Goal: Information Seeking & Learning: Learn about a topic

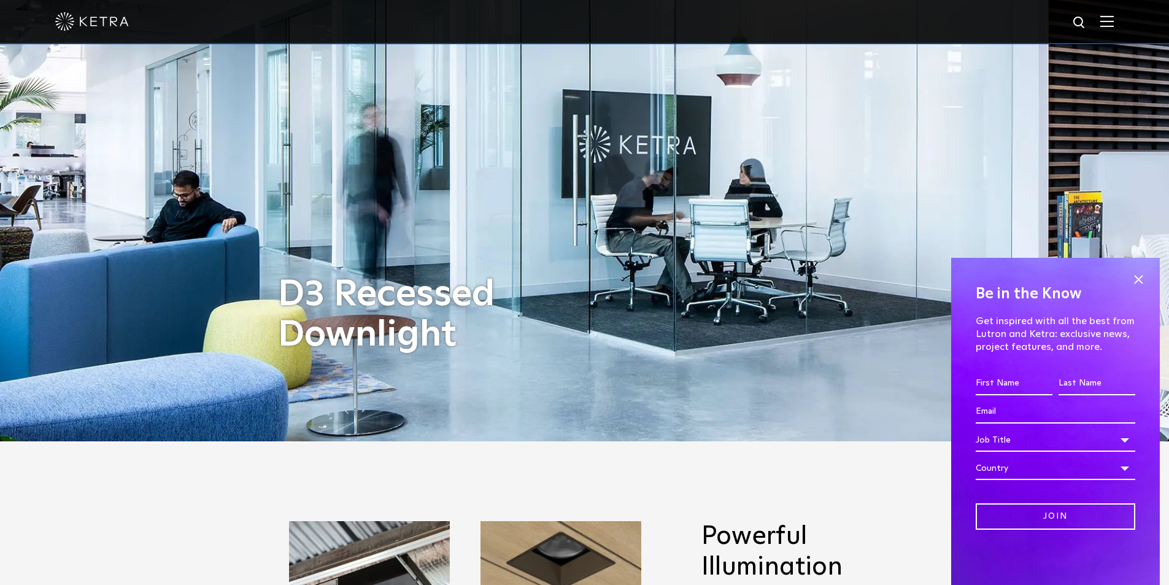
scroll to position [246, 0]
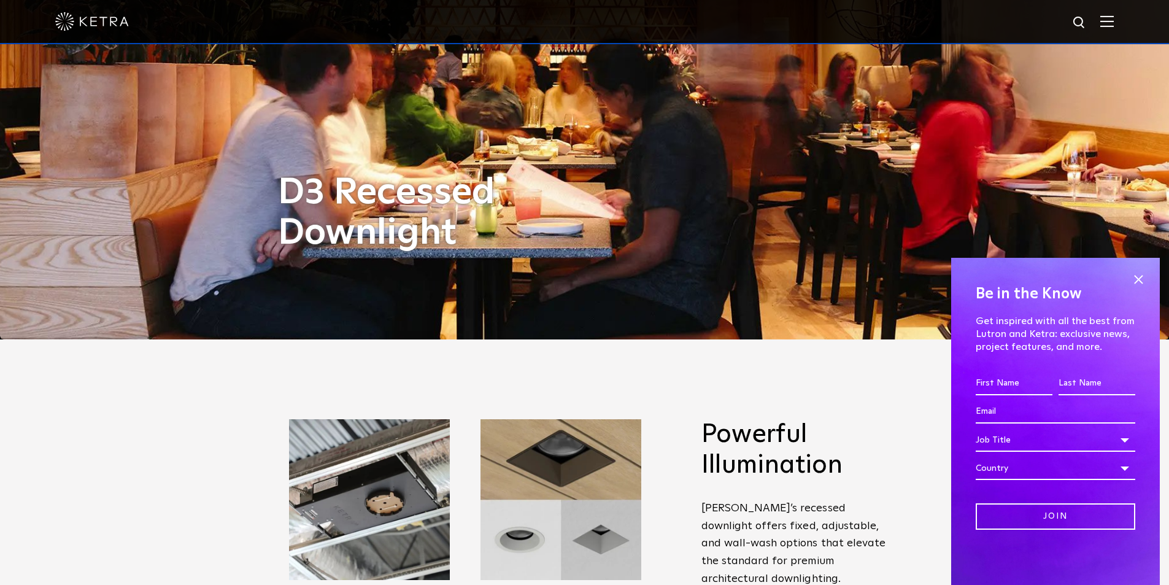
click at [1086, 18] on img at bounding box center [1079, 22] width 15 height 15
type input "d2"
click at [1041, 14] on button "Search" at bounding box center [1050, 23] width 18 height 18
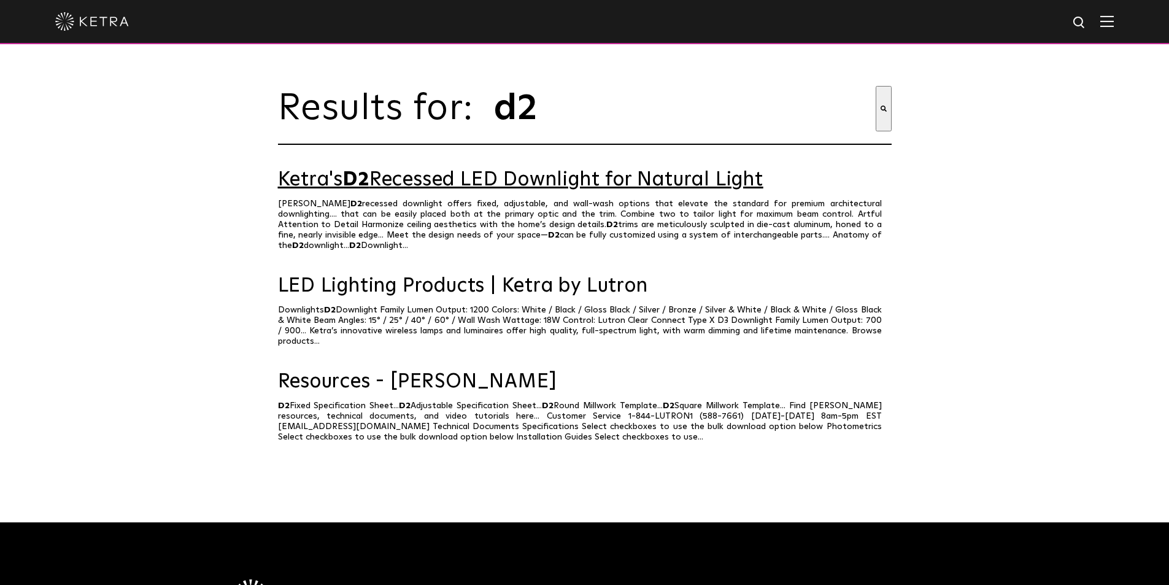
click at [424, 191] on link "Ketra's D2 Recessed LED Downlight for Natural Light" at bounding box center [585, 179] width 614 height 21
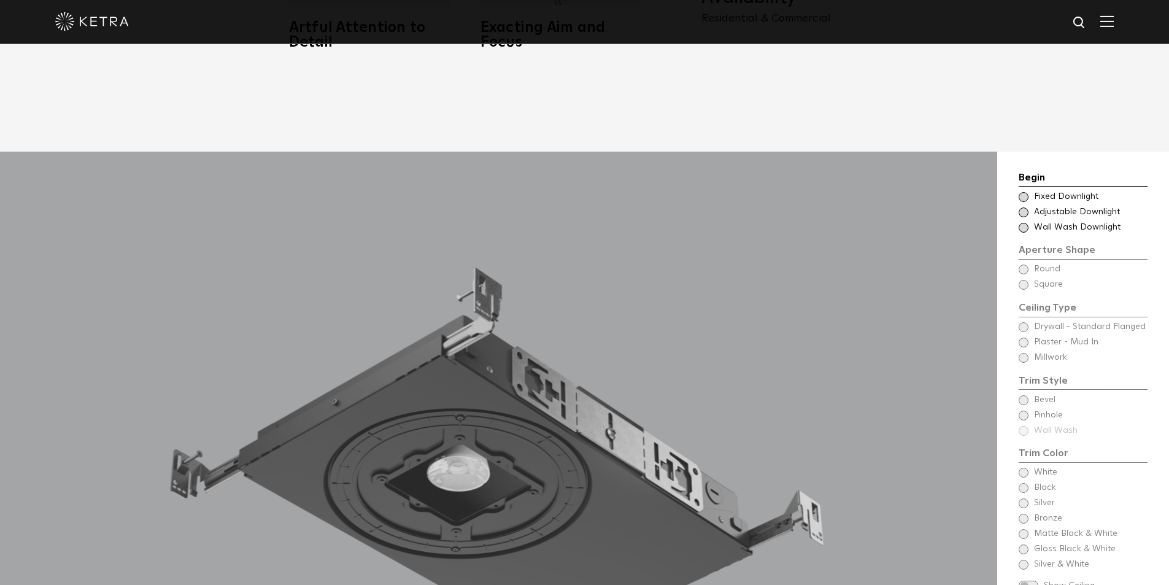
scroll to position [1228, 0]
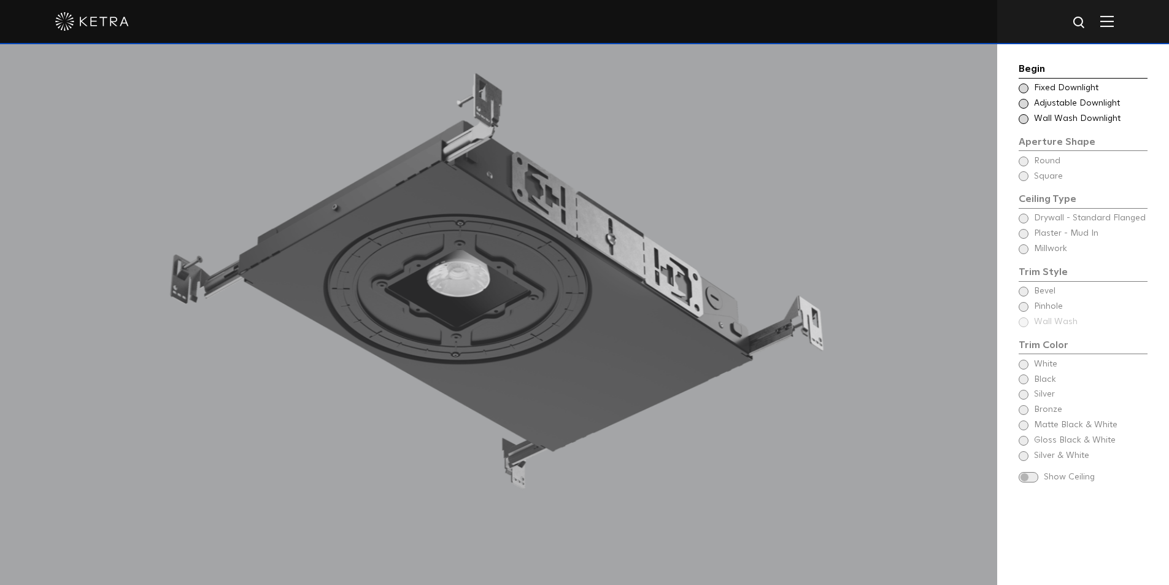
click at [1066, 103] on span "Adjustable Downlight" at bounding box center [1090, 104] width 112 height 12
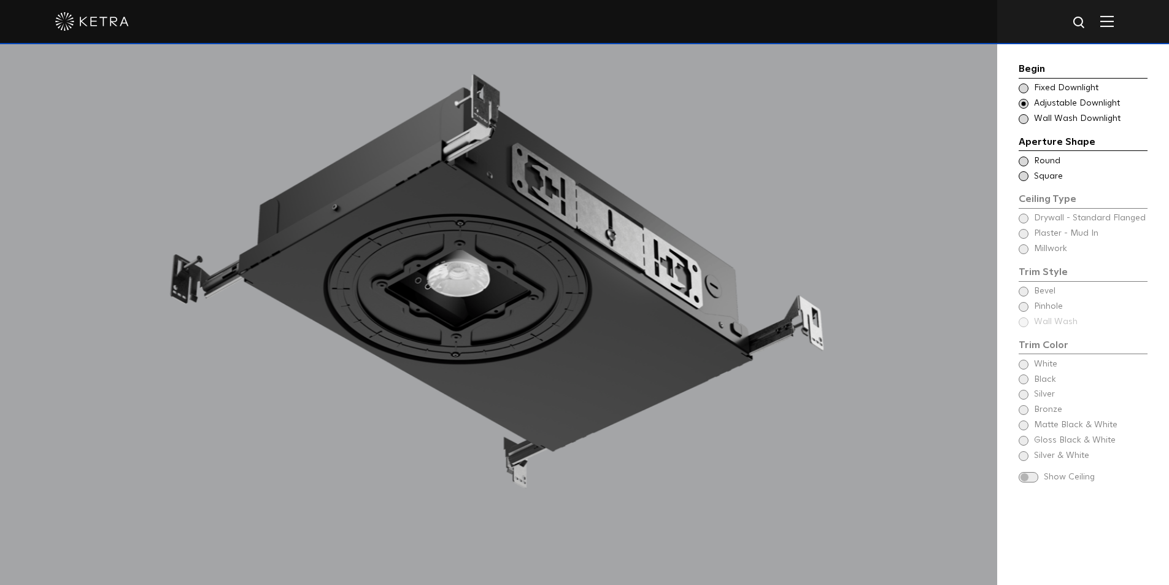
click at [1051, 165] on span "Round" at bounding box center [1090, 161] width 112 height 12
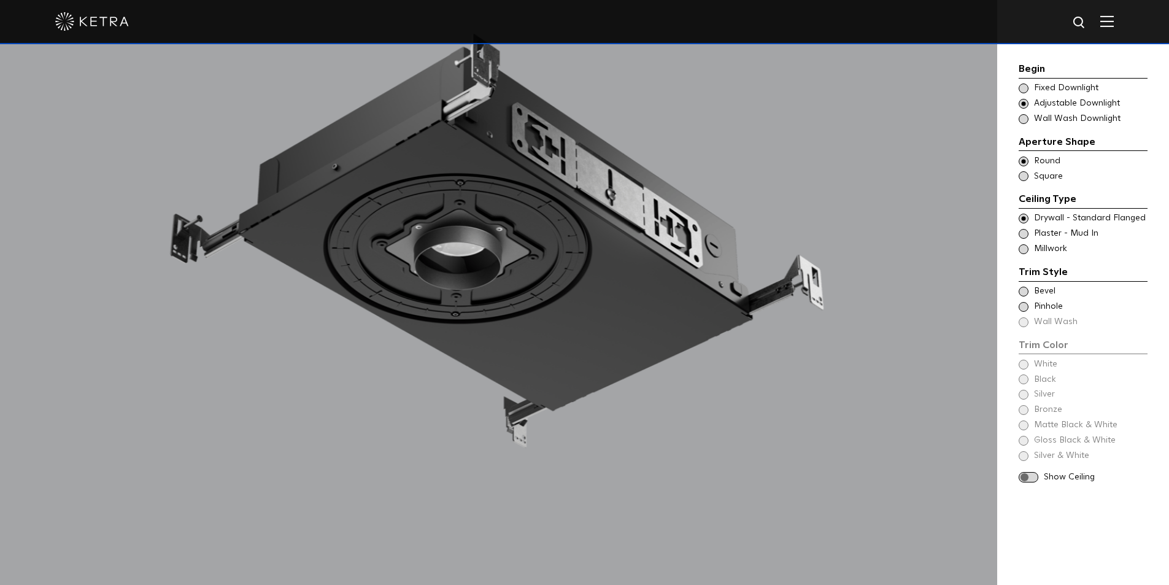
scroll to position [1289, 0]
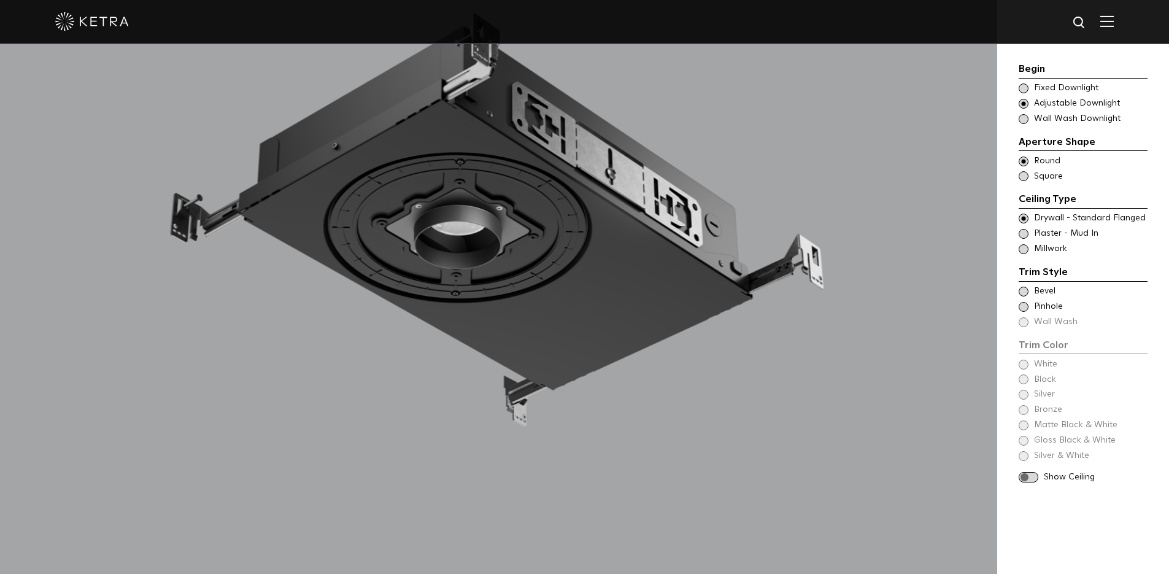
click at [1036, 288] on span "Bevel" at bounding box center [1090, 291] width 112 height 12
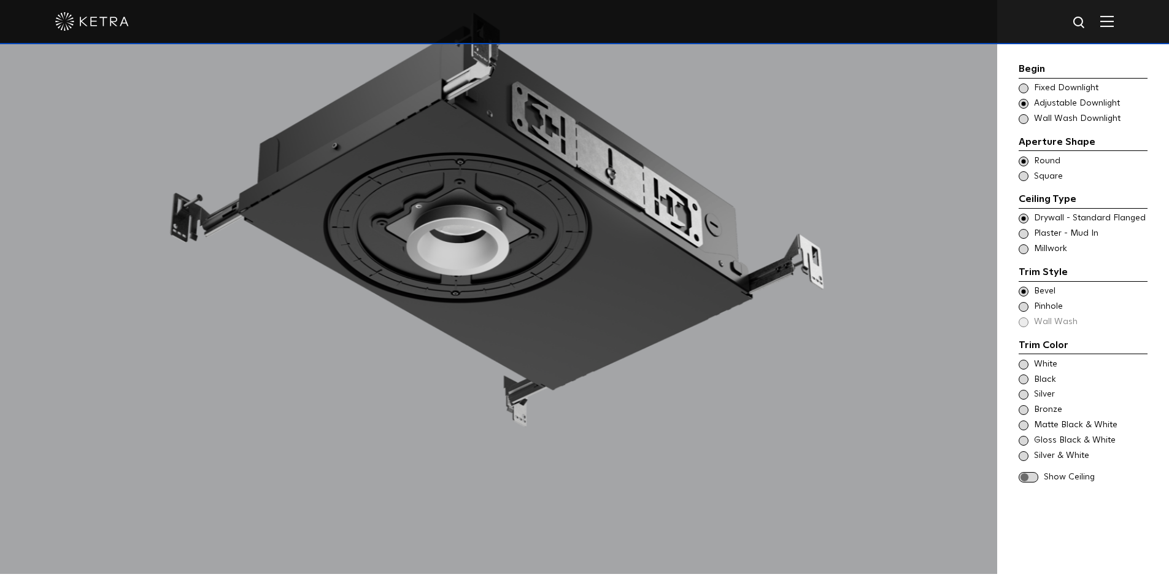
click at [1050, 305] on span "Pinhole" at bounding box center [1090, 307] width 112 height 12
click at [1047, 290] on span "Bevel" at bounding box center [1090, 291] width 112 height 12
click at [1021, 364] on span at bounding box center [1024, 365] width 10 height 10
click at [1025, 323] on div "Trim Color - Round - Flanged Bevel Trim Color - Round - Pinhole - Flanged Pinho…" at bounding box center [1083, 306] width 129 height 43
click at [1031, 236] on div "Trim Style - Round - Flangeless Wall Wash - Round - Flangeless - Disabled Plast…" at bounding box center [1083, 234] width 129 height 12
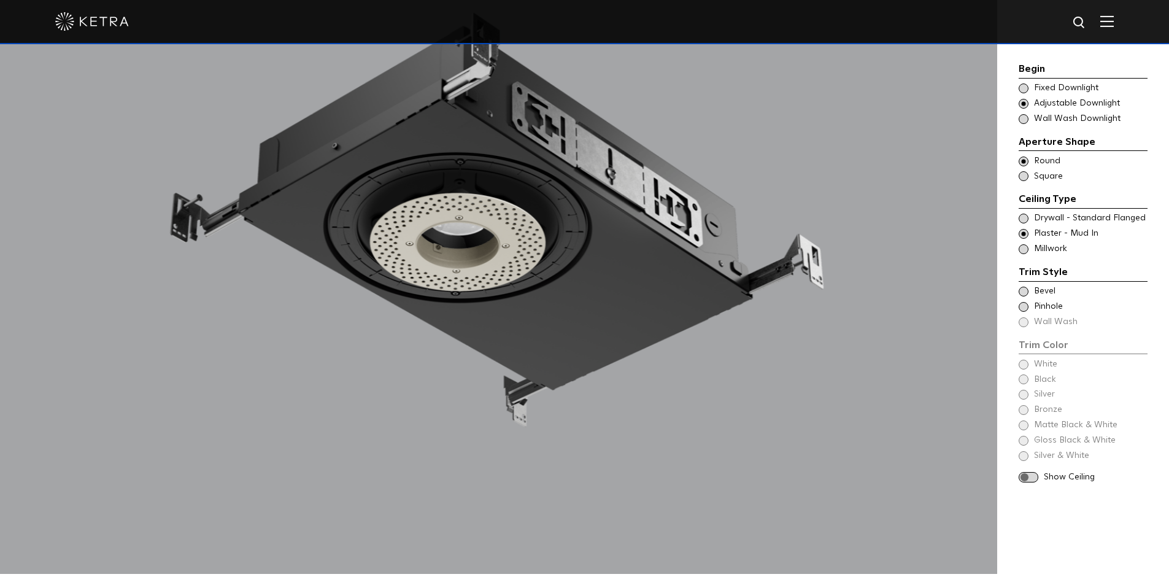
click at [1029, 308] on div "Trim Color - Round - Pinhole - Flangeless Pinhole" at bounding box center [1083, 307] width 129 height 12
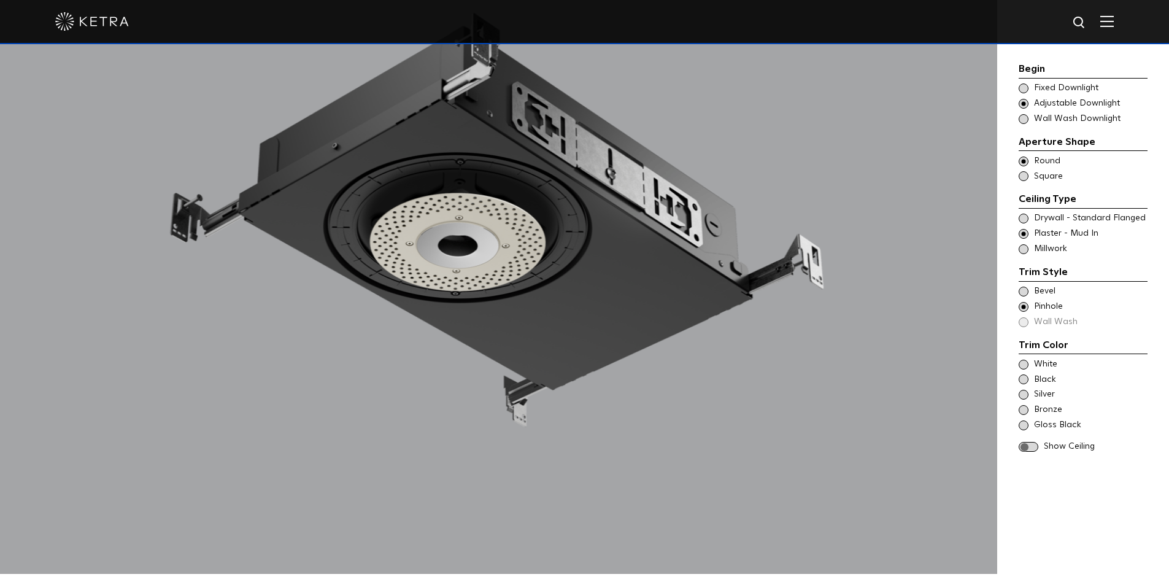
click at [1024, 290] on span at bounding box center [1024, 292] width 10 height 10
drag, startPoint x: 1024, startPoint y: 308, endPoint x: 1021, endPoint y: 323, distance: 16.3
click at [1024, 312] on div "Trim Color - Round - Pinhole - Flangeless Pinhole" at bounding box center [1083, 307] width 129 height 12
click at [1021, 323] on div "Trim Color - Round - Flangeless Bevel Trim Color - Round - Pinhole - Flangeless…" at bounding box center [1083, 306] width 129 height 43
click at [1028, 255] on div "Trim Style - Round - Flangeless - Millwork Square - Millwork,Wall Wash - Round …" at bounding box center [1083, 249] width 129 height 12
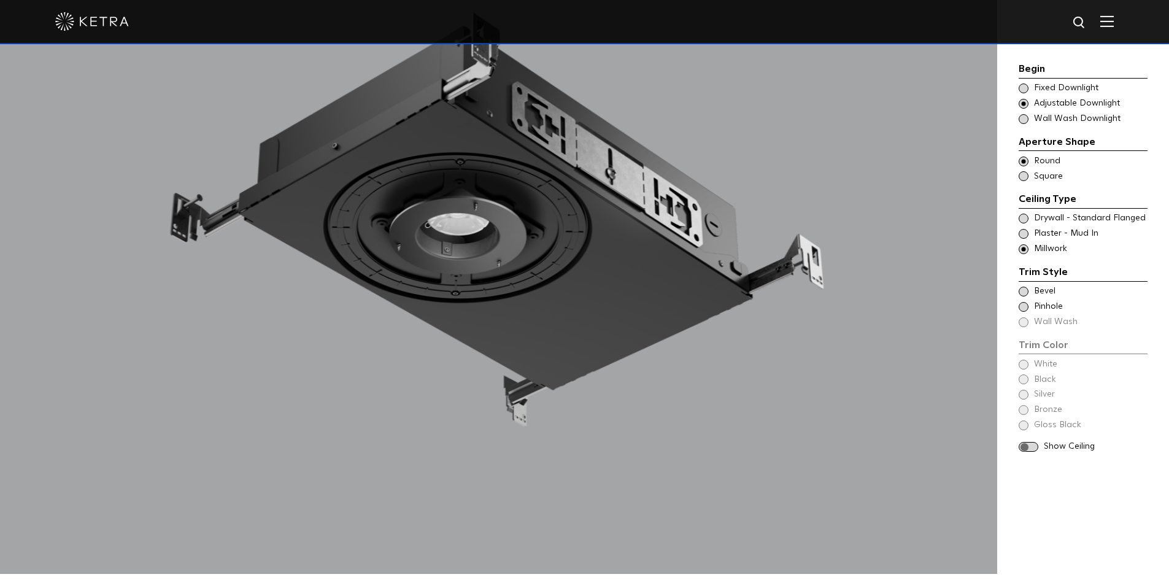
drag, startPoint x: 1026, startPoint y: 226, endPoint x: 1025, endPoint y: 220, distance: 6.3
click at [1026, 226] on div "Trim Style - Round - Flanged Wall Wash - Round - Flanged - Disabled Drywall - S…" at bounding box center [1083, 233] width 129 height 43
click at [1025, 220] on span at bounding box center [1024, 219] width 10 height 10
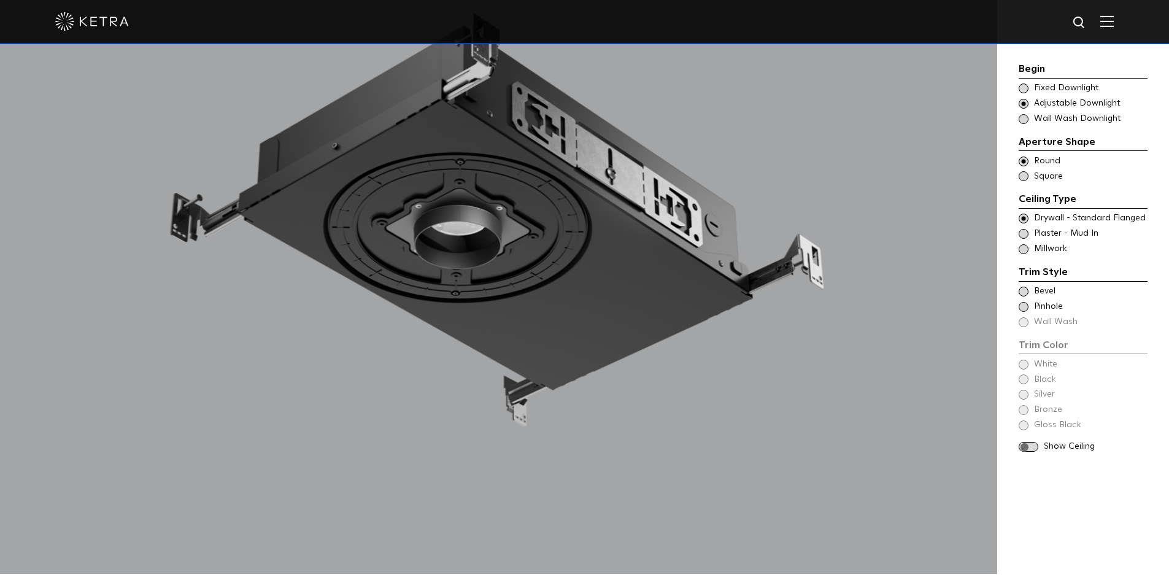
click at [1024, 295] on span at bounding box center [1024, 292] width 10 height 10
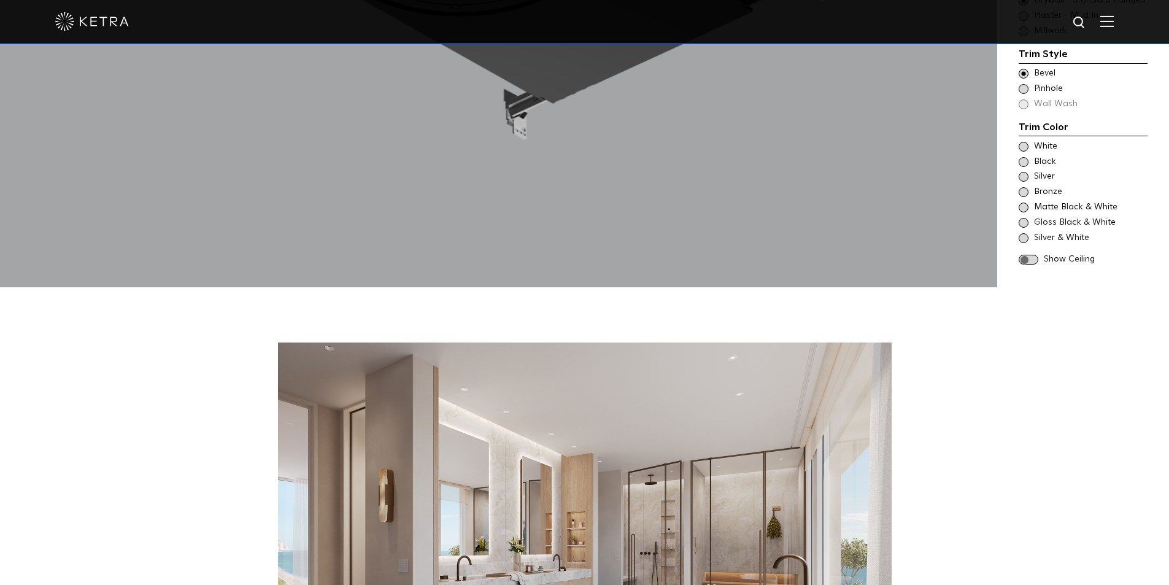
scroll to position [1596, 0]
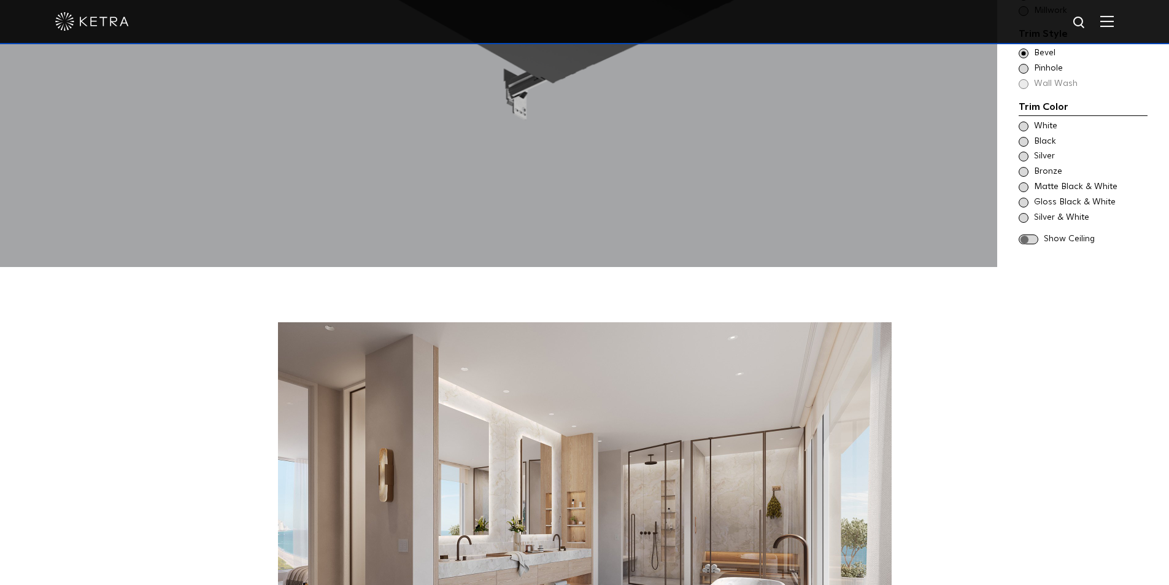
click at [1026, 234] on span at bounding box center [1029, 239] width 20 height 10
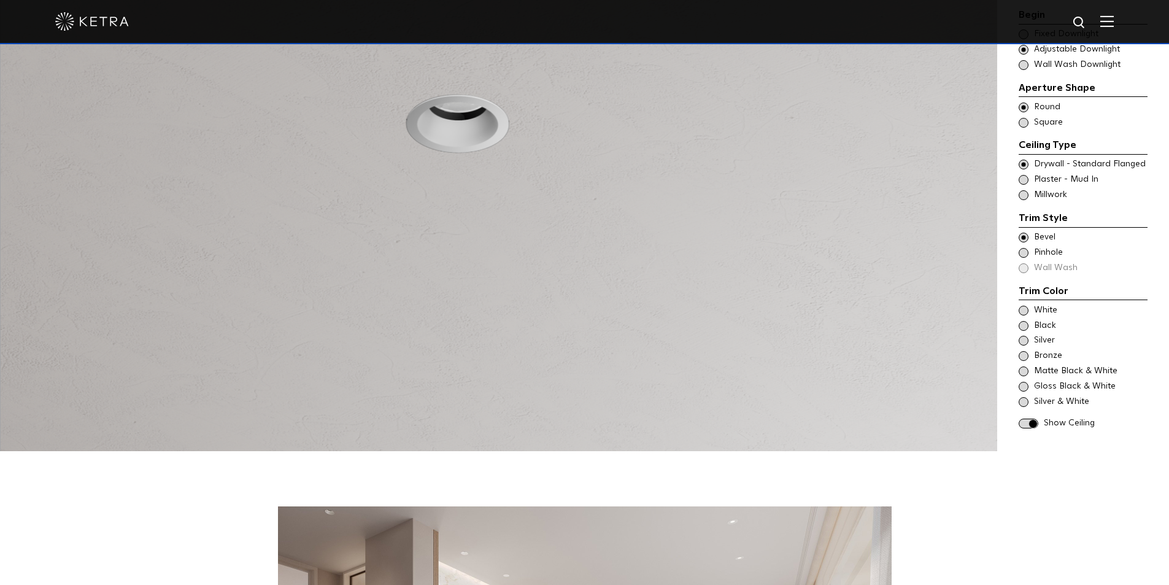
scroll to position [1350, 0]
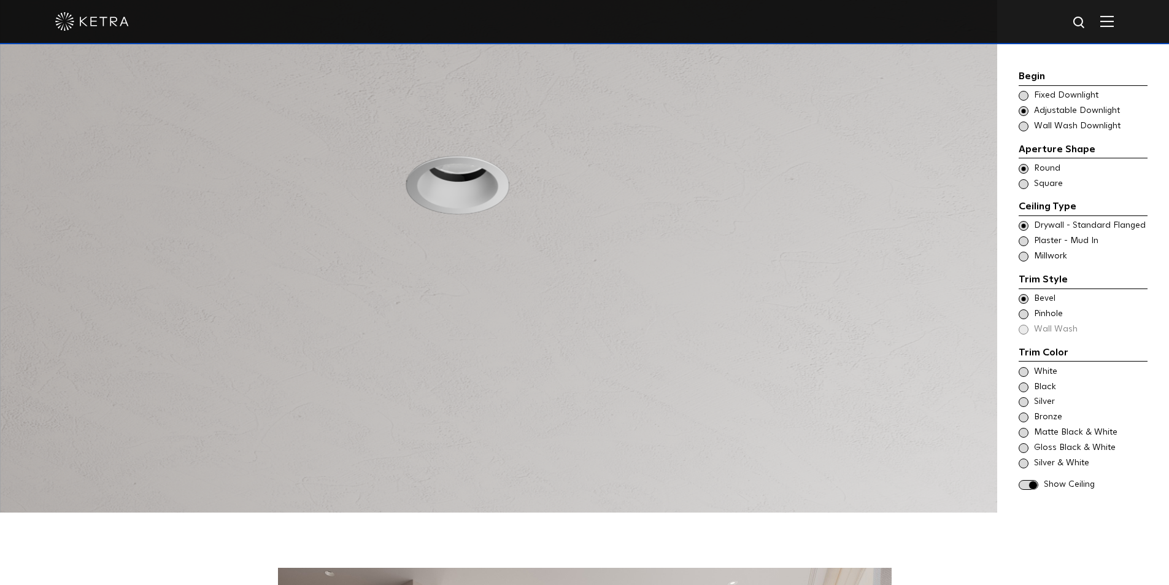
click at [1032, 480] on span at bounding box center [1029, 485] width 20 height 10
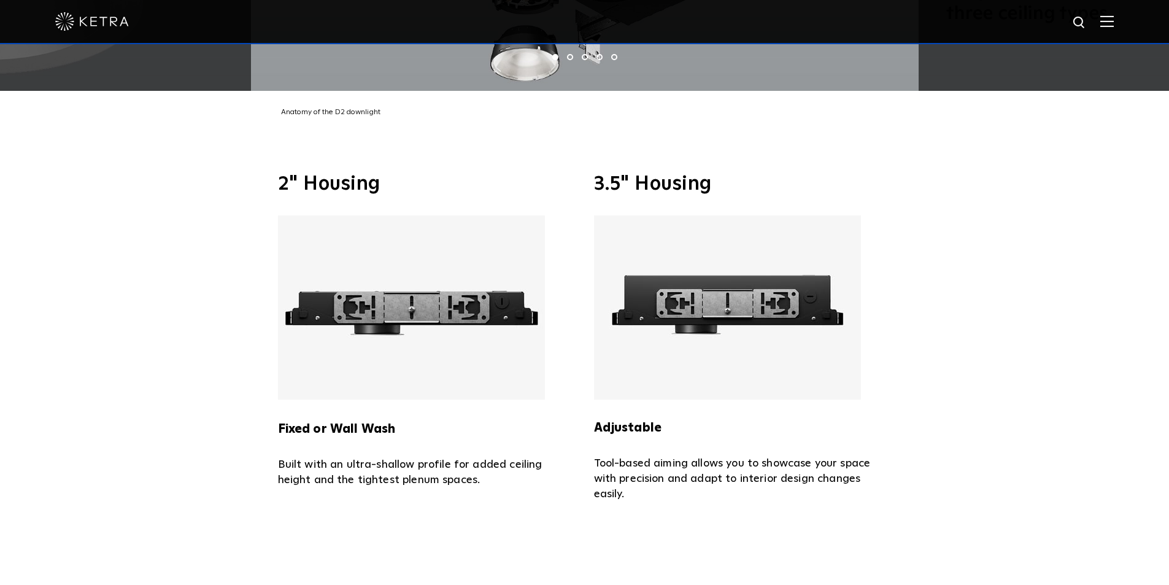
scroll to position [2762, 0]
